Goal: Information Seeking & Learning: Learn about a topic

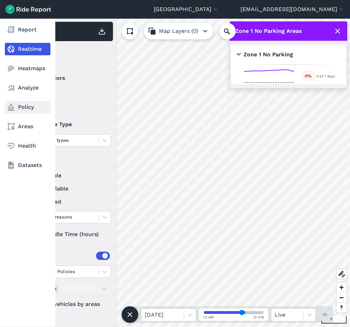
click at [21, 107] on link "Policy" at bounding box center [28, 107] width 46 height 12
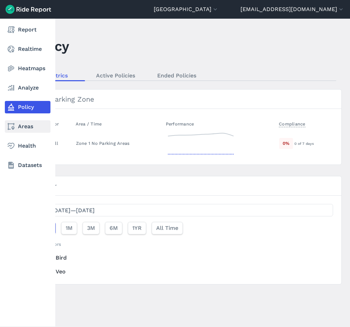
click at [11, 125] on icon at bounding box center [11, 126] width 8 height 8
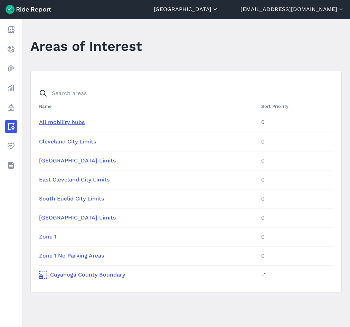
click at [219, 9] on button "[GEOGRAPHIC_DATA]" at bounding box center [186, 9] width 65 height 8
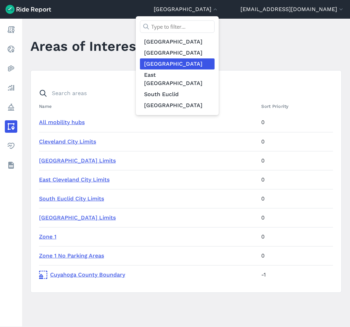
click at [79, 45] on div at bounding box center [175, 163] width 350 height 327
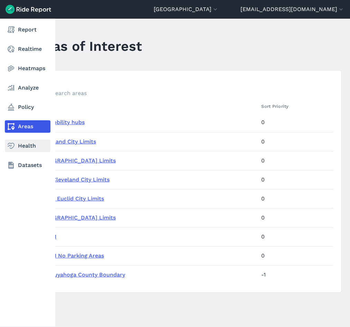
click at [26, 148] on link "Health" at bounding box center [28, 146] width 46 height 12
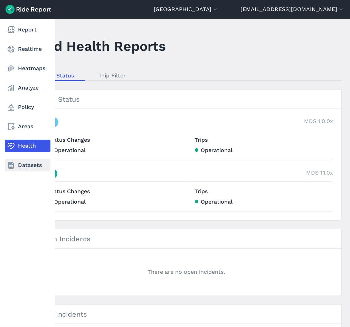
click at [20, 168] on link "Datasets" at bounding box center [28, 165] width 46 height 12
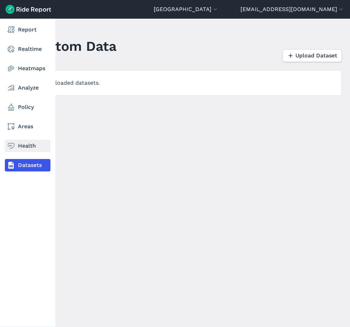
click at [16, 144] on link "Health" at bounding box center [28, 146] width 46 height 12
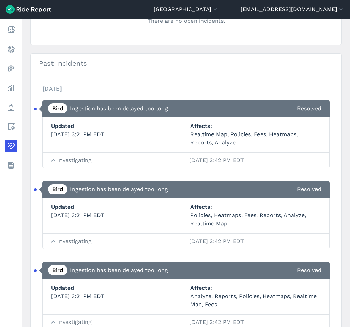
scroll to position [242, 0]
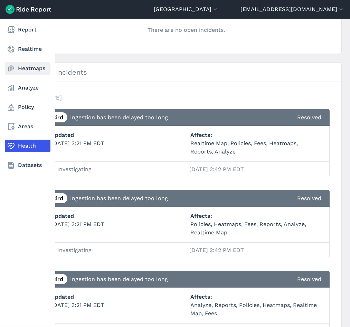
click at [9, 73] on link "Heatmaps" at bounding box center [28, 68] width 46 height 12
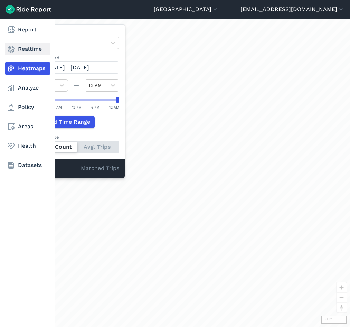
click at [16, 49] on link "Realtime" at bounding box center [28, 49] width 46 height 12
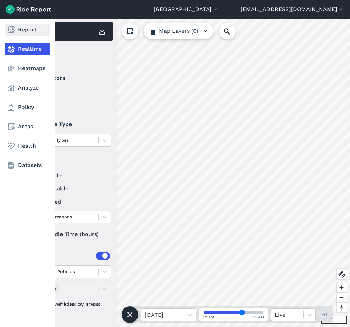
click at [25, 31] on link "Report" at bounding box center [28, 29] width 46 height 12
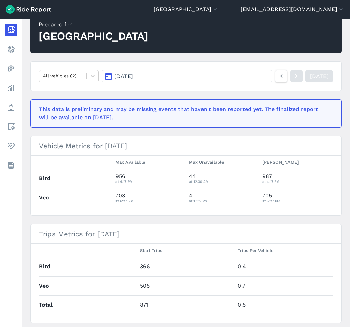
scroll to position [104, 0]
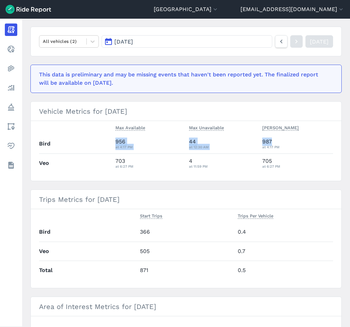
drag, startPoint x: 281, startPoint y: 138, endPoint x: 88, endPoint y: 138, distance: 193.4
click at [88, 138] on tr "Bird 956 at 4:17 PM 44 at 12:30 AM 987 at 4:17 PM" at bounding box center [186, 143] width 294 height 19
drag, startPoint x: 88, startPoint y: 138, endPoint x: 89, endPoint y: 142, distance: 4.3
click at [89, 142] on th "Bird" at bounding box center [76, 143] width 74 height 19
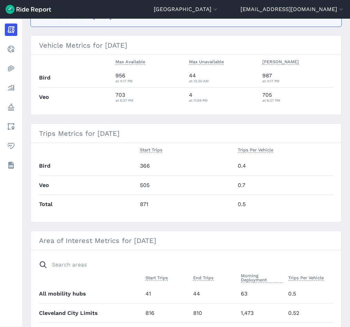
scroll to position [173, 0]
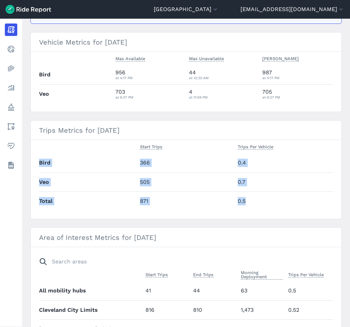
drag, startPoint x: 279, startPoint y: 203, endPoint x: 45, endPoint y: 150, distance: 239.3
click at [45, 150] on table "Start Trips Trips Per Vehicle Bird 366 0.4 Veo 505 0.7 Total 871 0.5" at bounding box center [186, 175] width 294 height 70
drag, startPoint x: 45, startPoint y: 150, endPoint x: 42, endPoint y: 156, distance: 7.1
click at [42, 156] on th "Bird" at bounding box center [88, 162] width 98 height 19
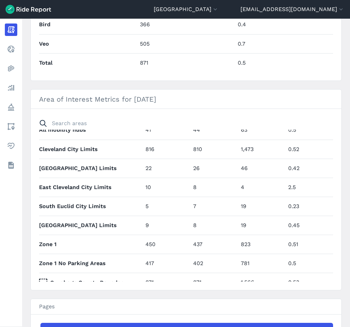
scroll to position [32, 0]
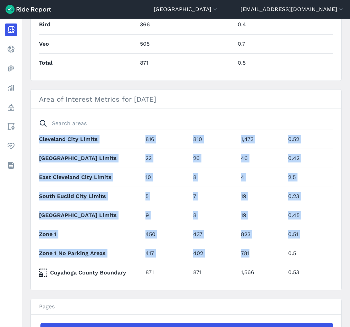
drag, startPoint x: 249, startPoint y: 254, endPoint x: 36, endPoint y: 253, distance: 212.8
click at [36, 253] on section "Area of Interest Metrics for [DATE] Start Trips End Trips Morning Deployment Tr…" at bounding box center [185, 189] width 311 height 201
click at [37, 253] on section "Area of Interest Metrics for [DATE] Start Trips End Trips Morning Deployment Tr…" at bounding box center [185, 189] width 311 height 201
drag, startPoint x: 39, startPoint y: 253, endPoint x: 301, endPoint y: 251, distance: 262.2
click at [301, 251] on section "Area of Interest Metrics for [DATE] Start Trips End Trips Morning Deployment Tr…" at bounding box center [185, 189] width 311 height 201
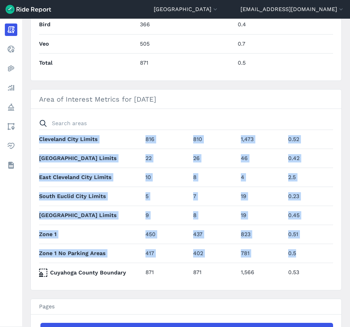
click at [301, 251] on td "0.5" at bounding box center [309, 253] width 48 height 19
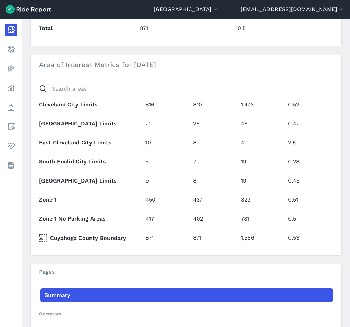
scroll to position [0, 0]
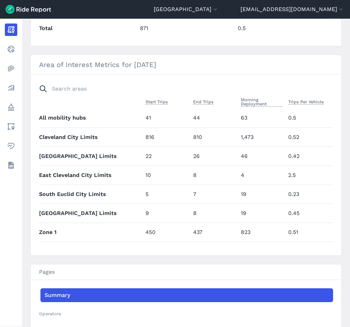
drag, startPoint x: 283, startPoint y: 99, endPoint x: 317, endPoint y: 102, distance: 34.6
click at [317, 102] on span "Trips Per Vehicle" at bounding box center [306, 101] width 36 height 7
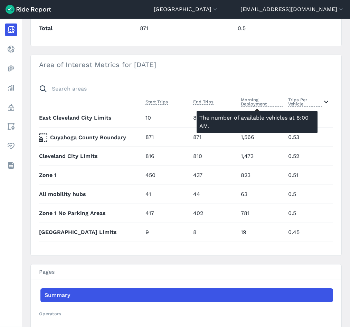
click at [254, 101] on span "Morning Deployment" at bounding box center [262, 101] width 42 height 11
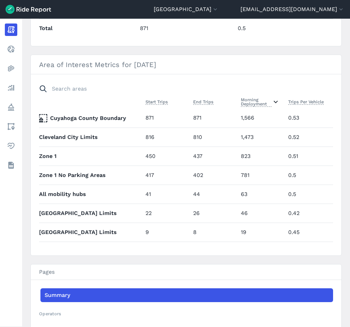
click at [305, 102] on span "Trips Per Vehicle" at bounding box center [306, 101] width 36 height 7
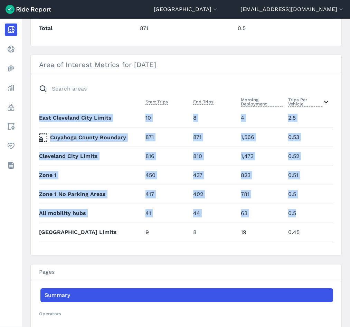
drag, startPoint x: 296, startPoint y: 213, endPoint x: 37, endPoint y: 154, distance: 265.4
click at [37, 154] on section "Area of Interest Metrics for [DATE] Start Trips End Trips Morning Deployment Tr…" at bounding box center [185, 155] width 311 height 201
drag, startPoint x: 37, startPoint y: 154, endPoint x: 40, endPoint y: 156, distance: 3.7
click at [40, 156] on th "Cleveland City Limits" at bounding box center [91, 155] width 104 height 19
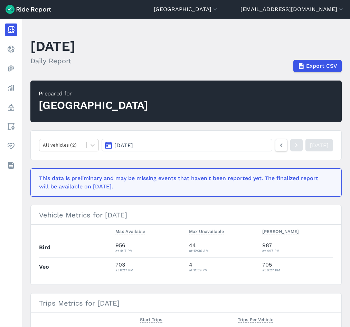
click at [12, 9] on img at bounding box center [29, 9] width 46 height 9
click at [219, 6] on button "[GEOGRAPHIC_DATA]" at bounding box center [186, 9] width 65 height 8
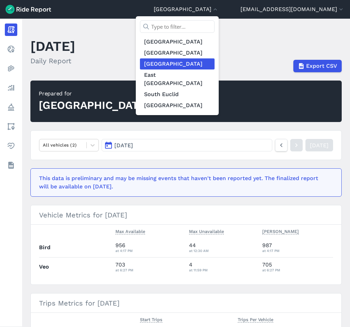
click at [293, 11] on div at bounding box center [175, 163] width 350 height 327
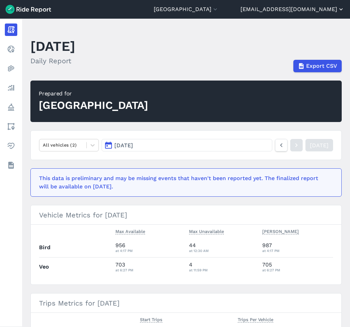
click at [296, 8] on button "[EMAIL_ADDRESS][DOMAIN_NAME]" at bounding box center [292, 9] width 104 height 8
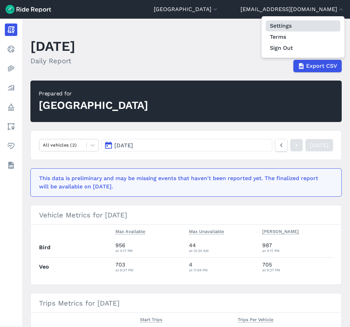
click at [288, 25] on link "Settings" at bounding box center [303, 25] width 75 height 11
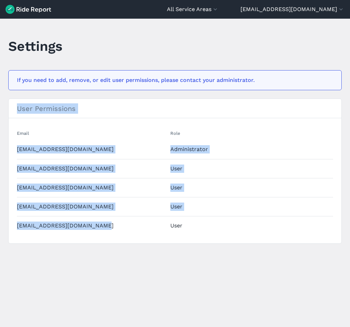
drag, startPoint x: 107, startPoint y: 227, endPoint x: 16, endPoint y: 145, distance: 122.3
click at [16, 145] on section "User Permissions Email Role [EMAIL_ADDRESS][DOMAIN_NAME] Administrator [EMAIL_A…" at bounding box center [174, 170] width 333 height 145
drag, startPoint x: 16, startPoint y: 145, endPoint x: 17, endPoint y: 150, distance: 4.8
click at [17, 150] on section "User Permissions Email Role [EMAIL_ADDRESS][DOMAIN_NAME] Administrator [EMAIL_A…" at bounding box center [174, 170] width 333 height 145
drag, startPoint x: 18, startPoint y: 150, endPoint x: 193, endPoint y: 229, distance: 192.3
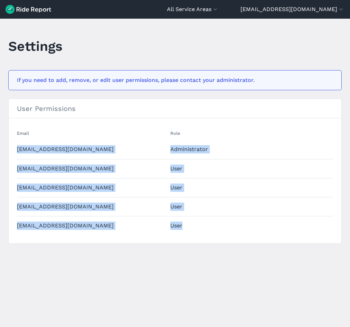
click at [193, 229] on tbody "[EMAIL_ADDRESS][DOMAIN_NAME] Administrator [EMAIL_ADDRESS][DOMAIN_NAME] User [E…" at bounding box center [175, 187] width 316 height 95
click at [193, 229] on td "User" at bounding box center [243, 225] width 151 height 19
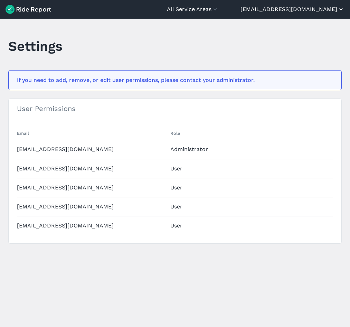
click at [337, 10] on button "[EMAIL_ADDRESS][DOMAIN_NAME]" at bounding box center [292, 9] width 104 height 8
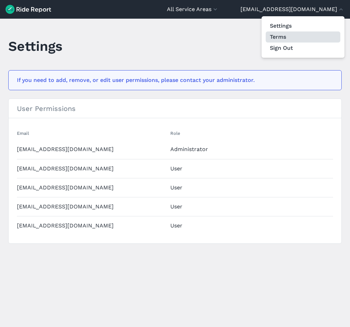
click at [280, 37] on link "Terms" at bounding box center [303, 36] width 75 height 11
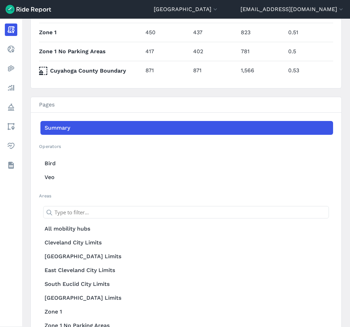
scroll to position [565, 0]
